Goal: Information Seeking & Learning: Learn about a topic

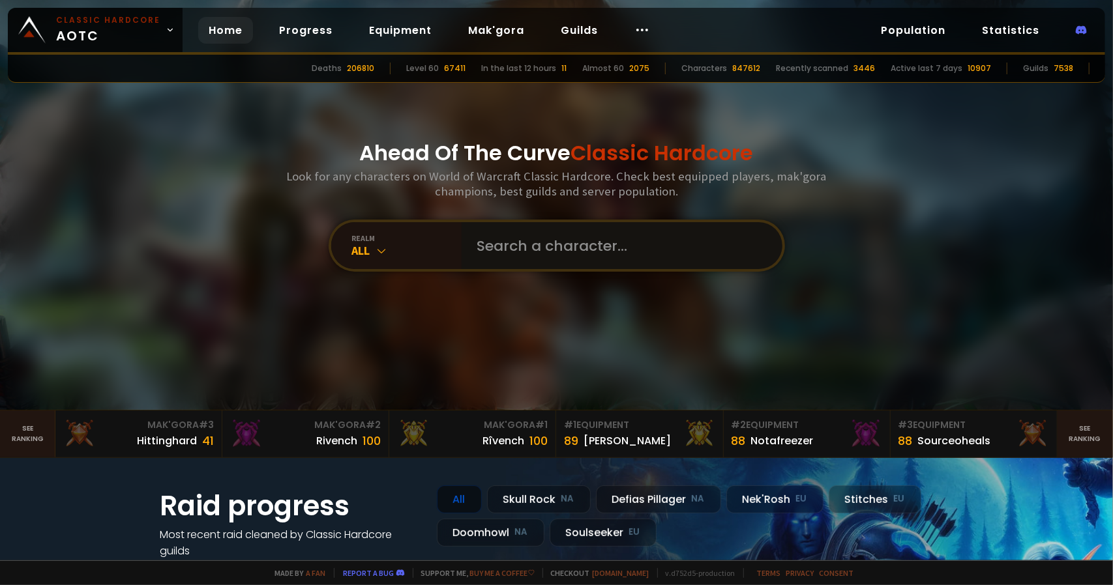
click at [619, 246] on input "text" at bounding box center [617, 245] width 297 height 47
type input "viagruh"
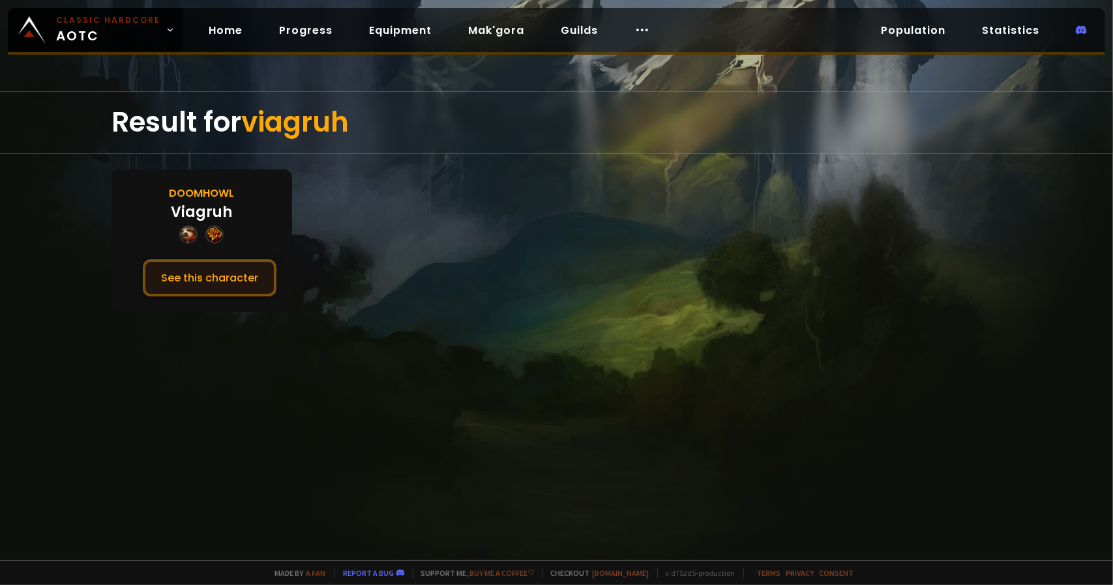
click at [208, 271] on button "See this character" at bounding box center [210, 277] width 134 height 37
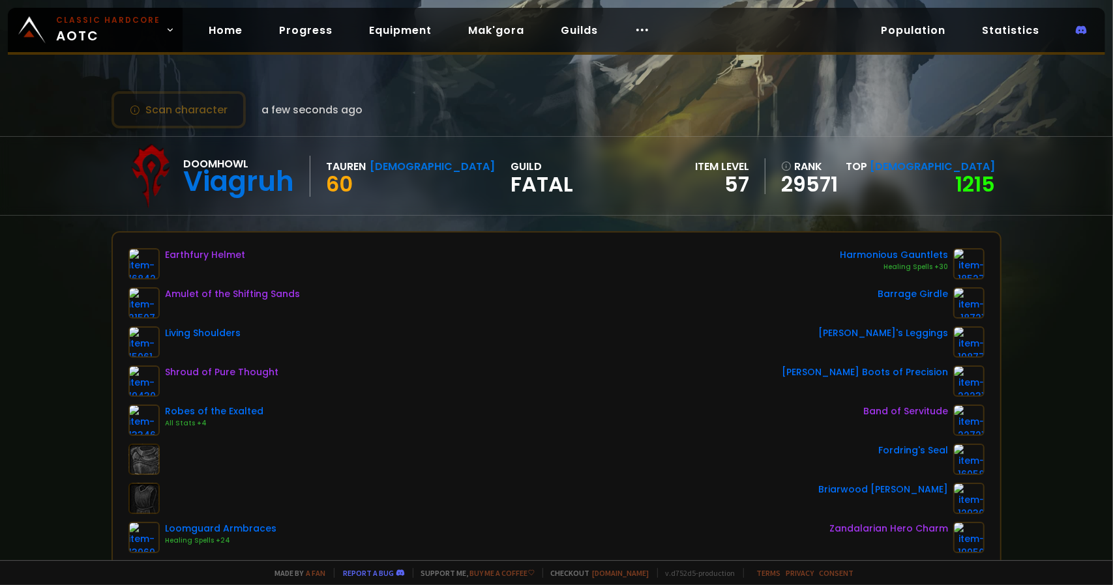
click at [943, 168] on span "[DEMOGRAPHIC_DATA]" at bounding box center [932, 166] width 125 height 15
click at [957, 169] on link "1215" at bounding box center [975, 183] width 40 height 29
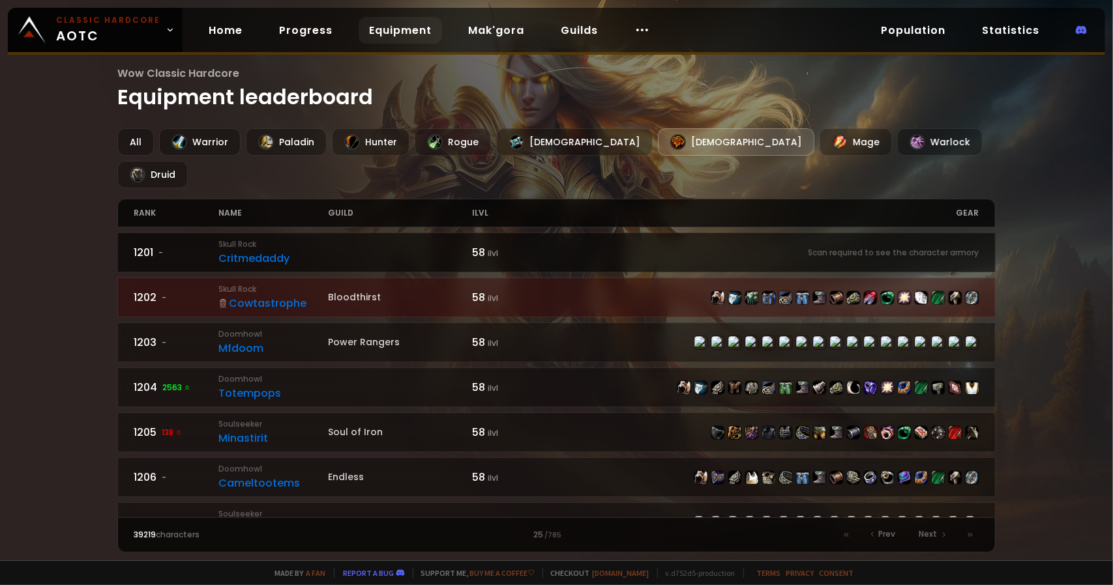
click at [275, 250] on div "Critmedaddy" at bounding box center [273, 258] width 110 height 16
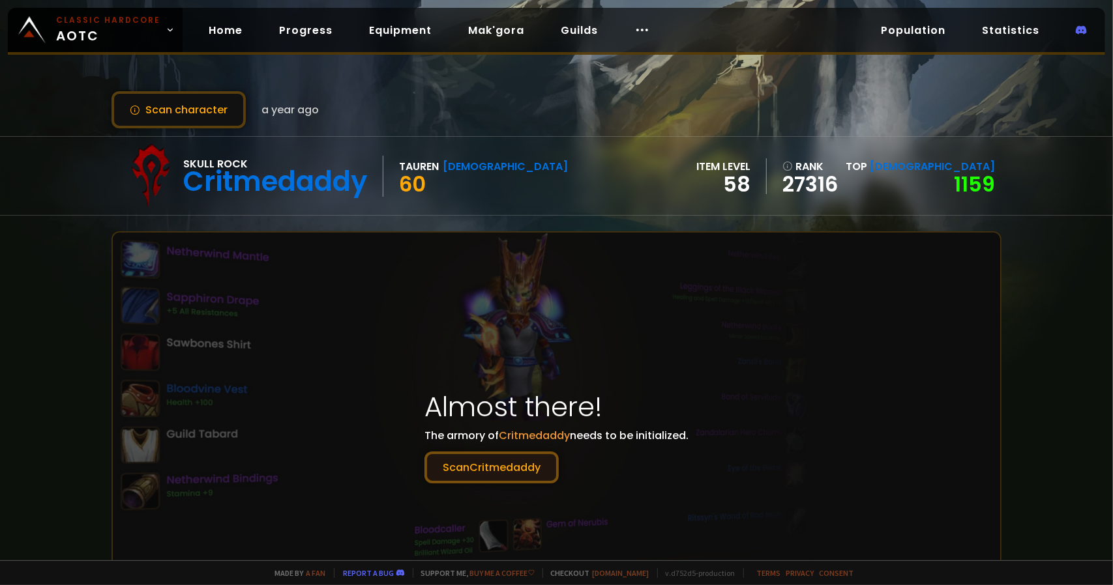
click at [533, 456] on button "Scan Critmedaddy" at bounding box center [491, 468] width 134 height 32
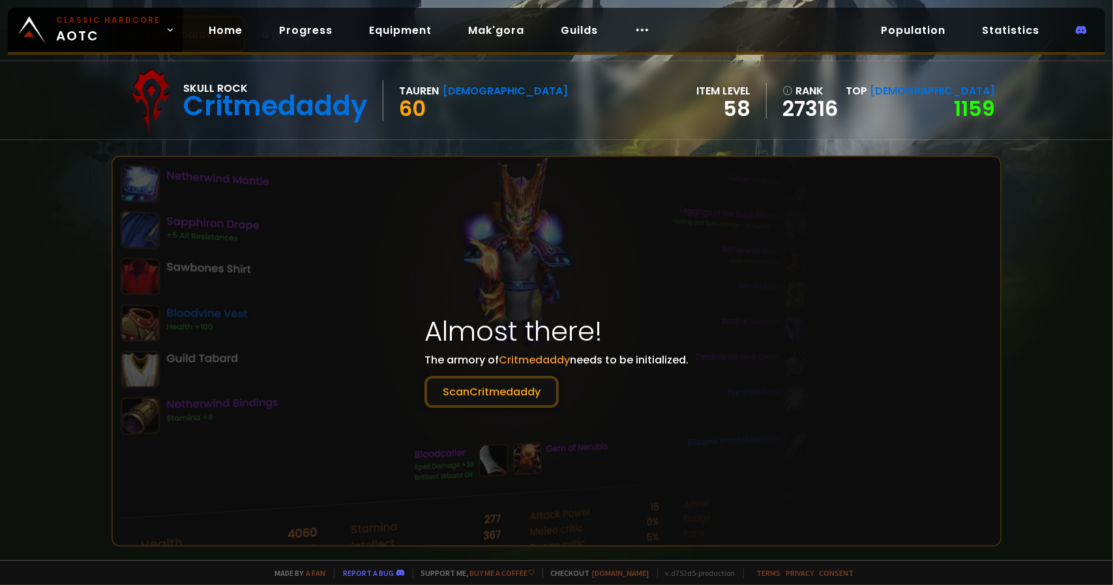
scroll to position [65, 0]
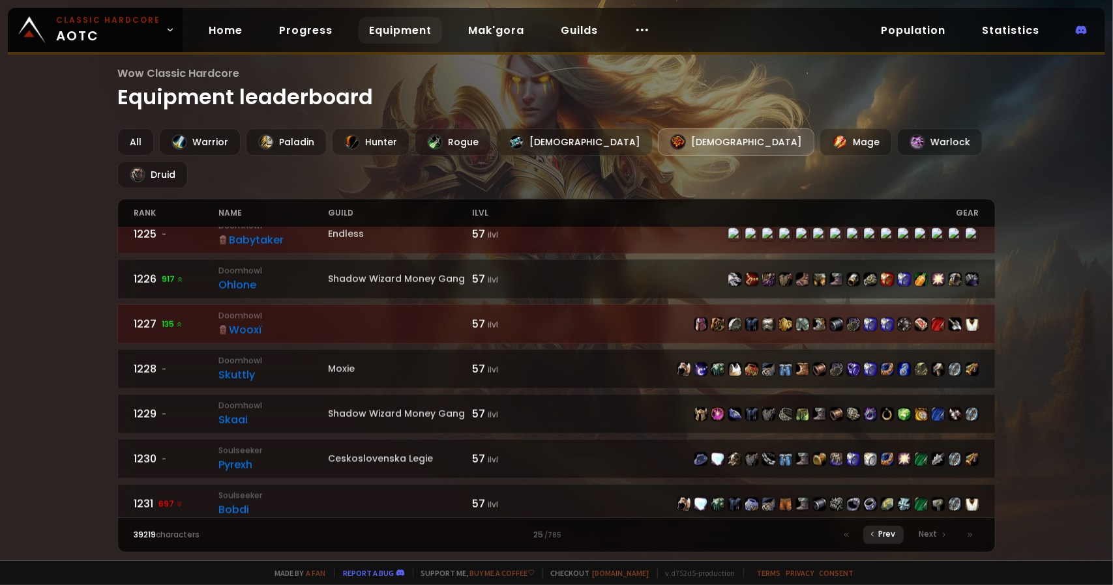
scroll to position [1173, 0]
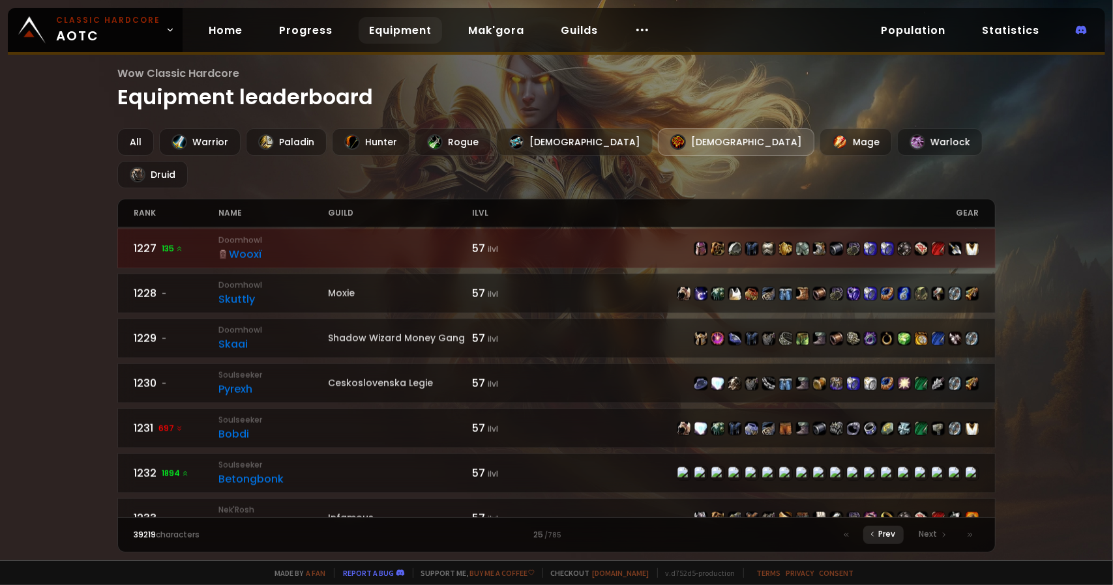
click at [884, 531] on span "Prev" at bounding box center [887, 535] width 17 height 12
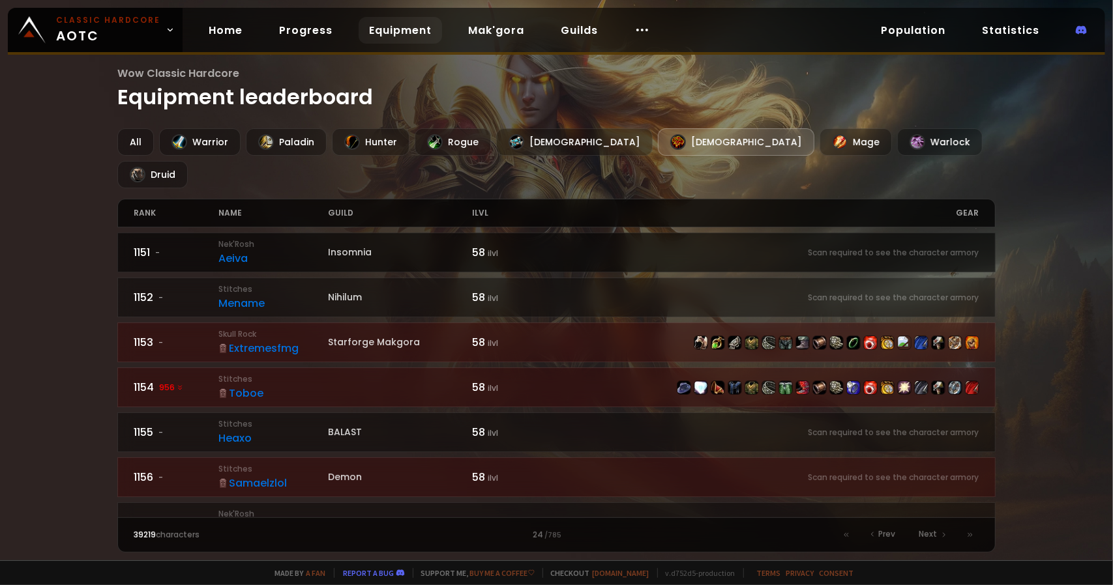
click at [239, 250] on div "Aeiva" at bounding box center [273, 258] width 110 height 16
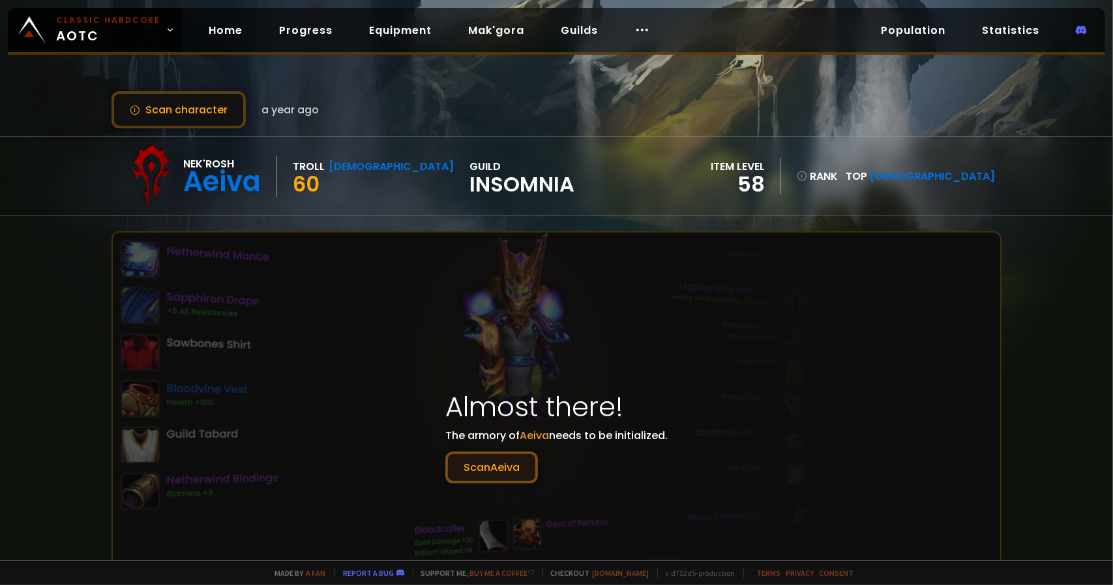
click at [494, 462] on button "Scan Aeiva" at bounding box center [491, 468] width 93 height 32
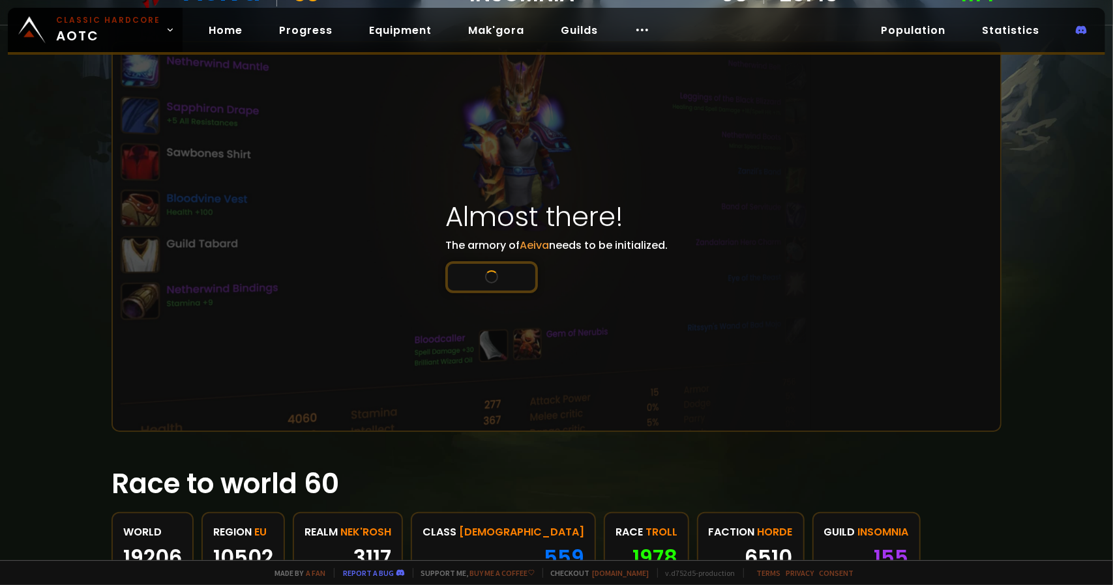
scroll to position [196, 0]
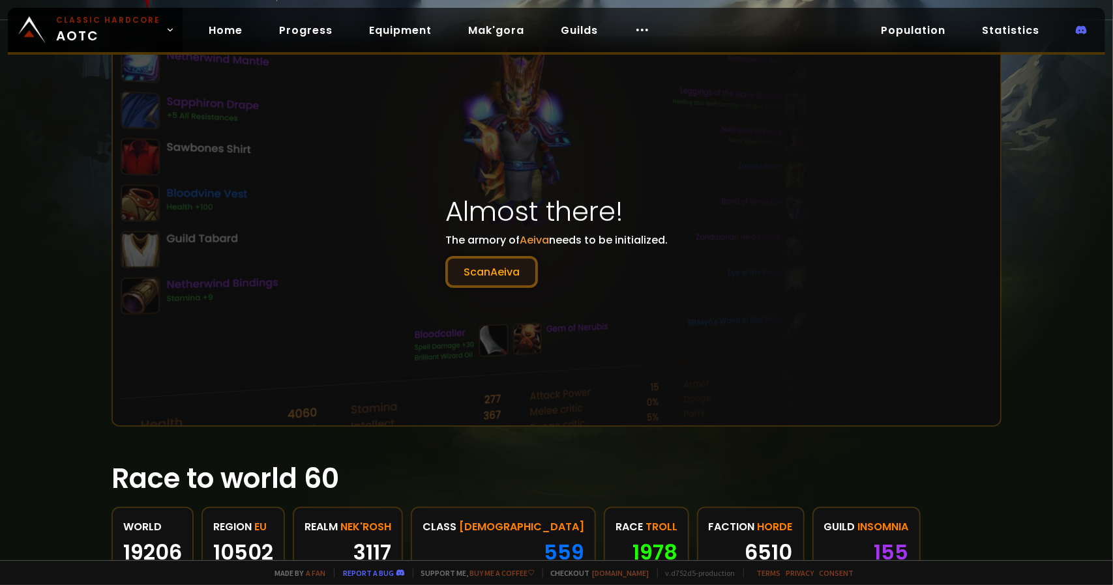
click at [484, 265] on button "Scan Aeiva" at bounding box center [491, 272] width 93 height 32
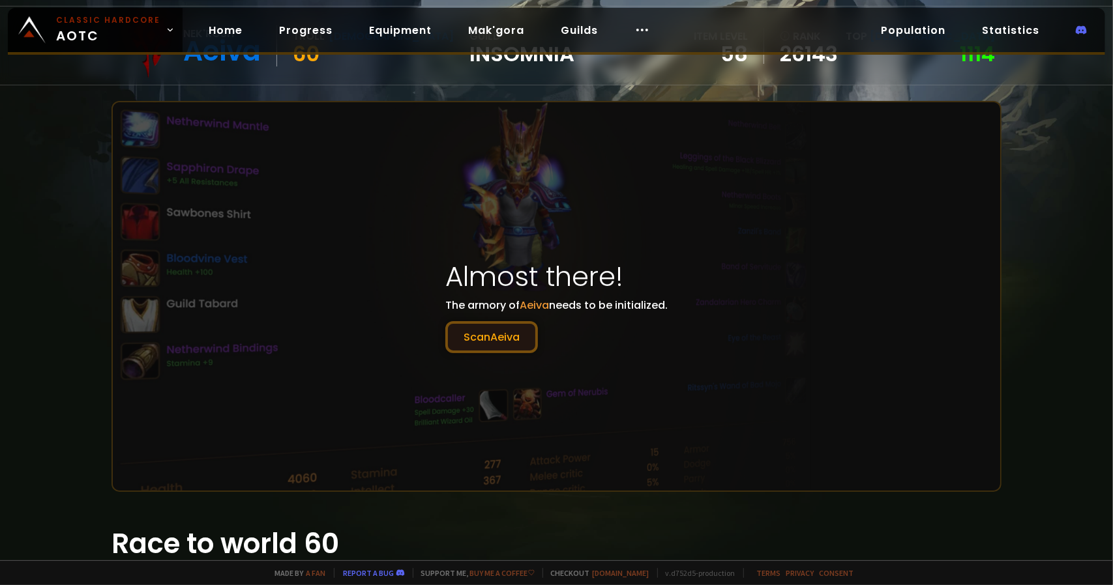
click at [499, 327] on button "Scan Aeiva" at bounding box center [491, 337] width 93 height 32
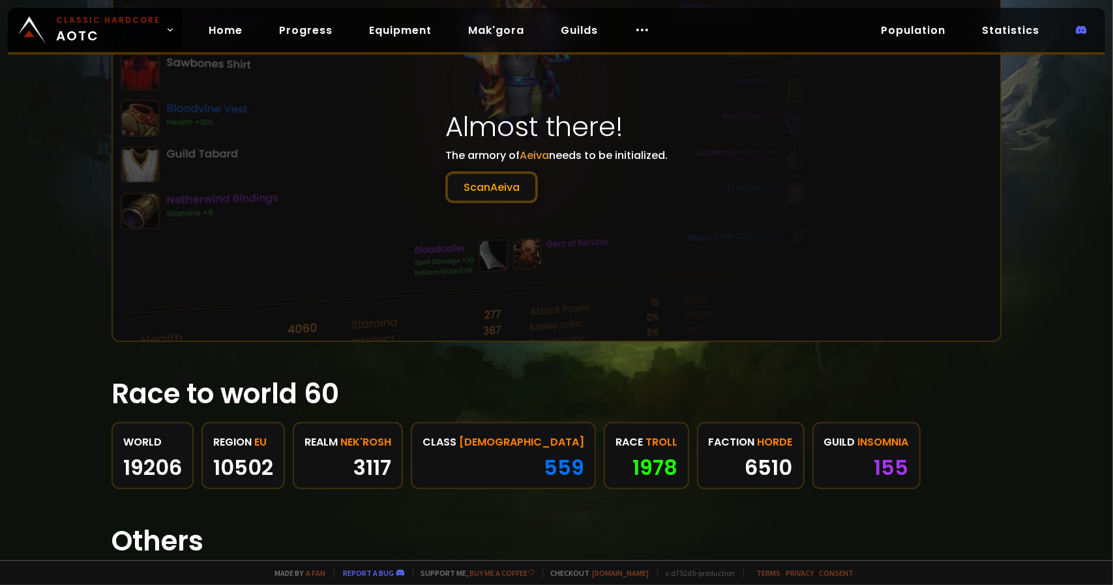
scroll to position [391, 0]
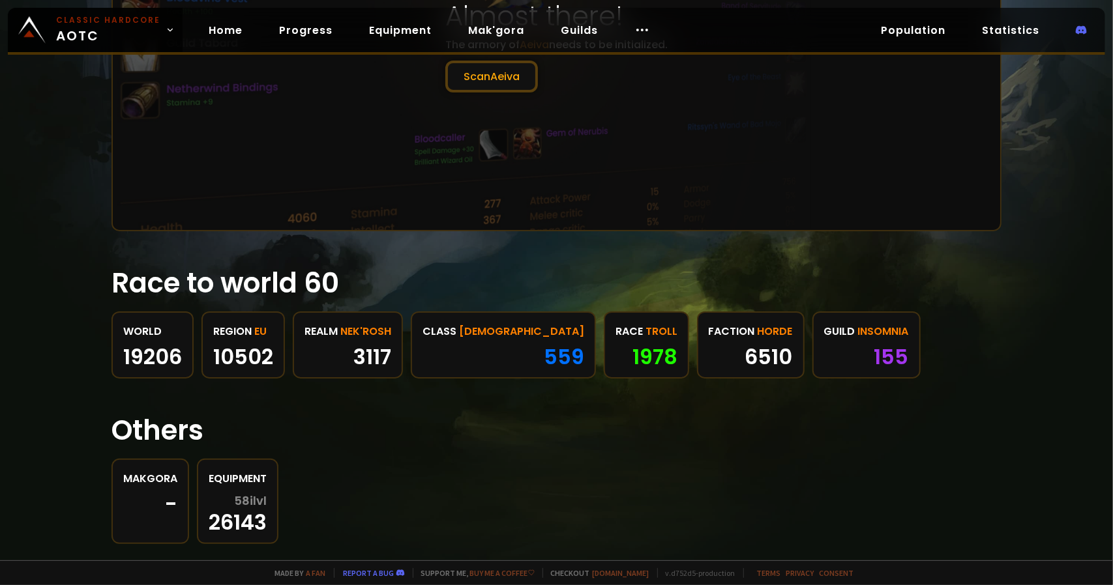
click at [482, 354] on div "559" at bounding box center [503, 357] width 162 height 20
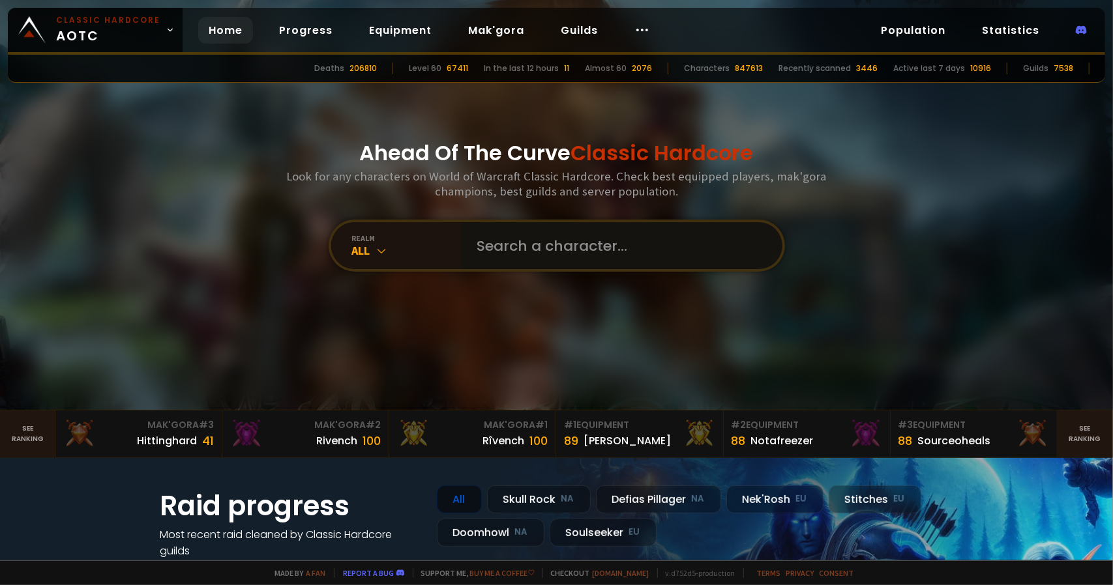
click at [520, 247] on input "text" at bounding box center [617, 245] width 297 height 47
type input "viagruh"
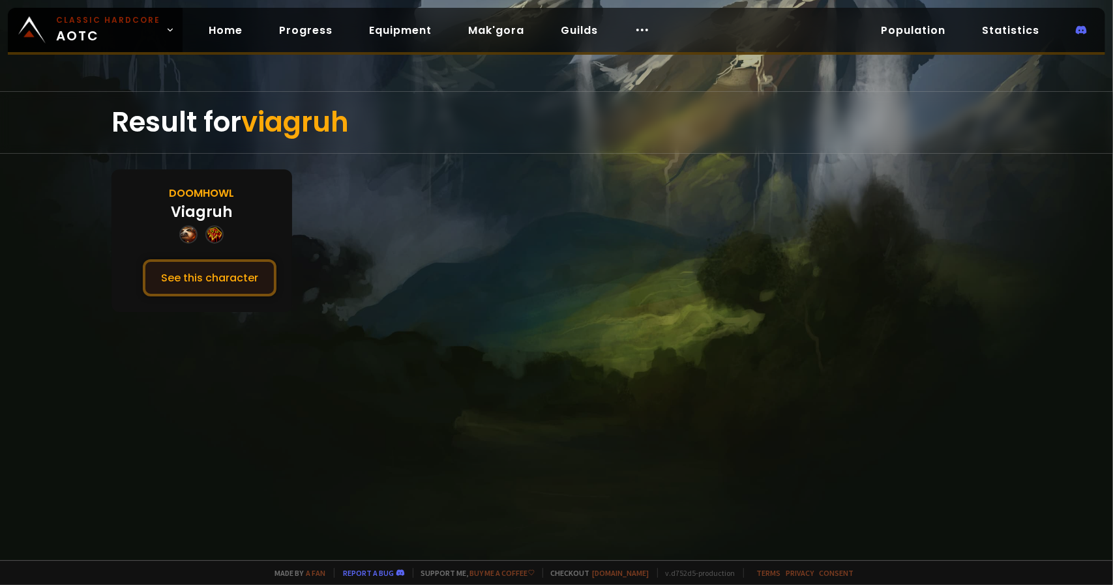
click at [177, 287] on button "See this character" at bounding box center [210, 277] width 134 height 37
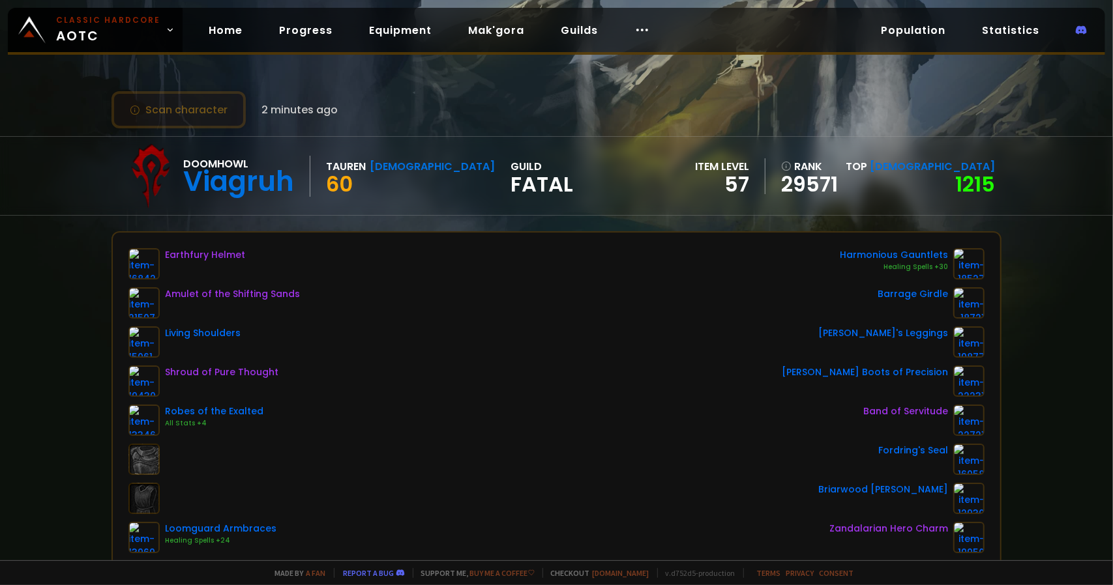
click at [216, 115] on button "Scan character" at bounding box center [178, 109] width 134 height 37
click at [197, 113] on button "Scan character" at bounding box center [178, 109] width 134 height 37
drag, startPoint x: 207, startPoint y: 108, endPoint x: 478, endPoint y: 100, distance: 271.3
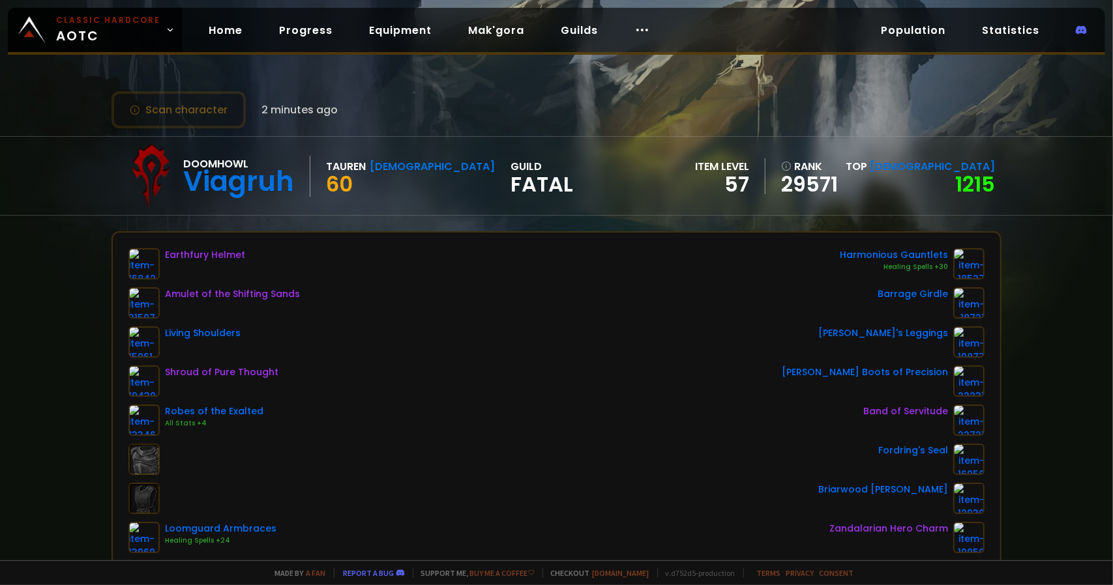
click at [478, 100] on div "Scan character 2 minutes ago" at bounding box center [556, 109] width 890 height 37
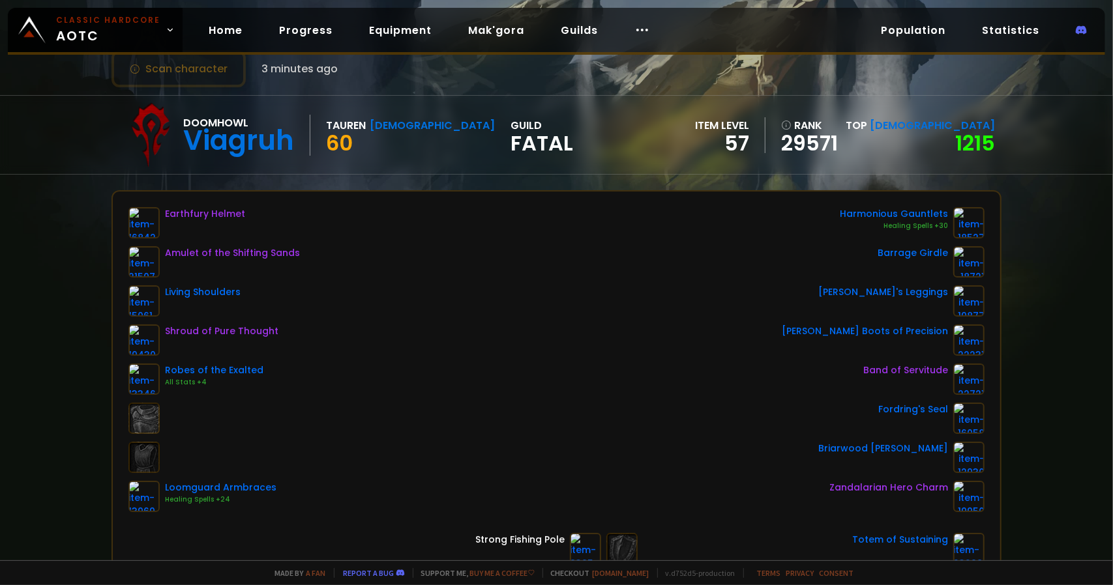
scroll to position [261, 0]
